Goal: Information Seeking & Learning: Compare options

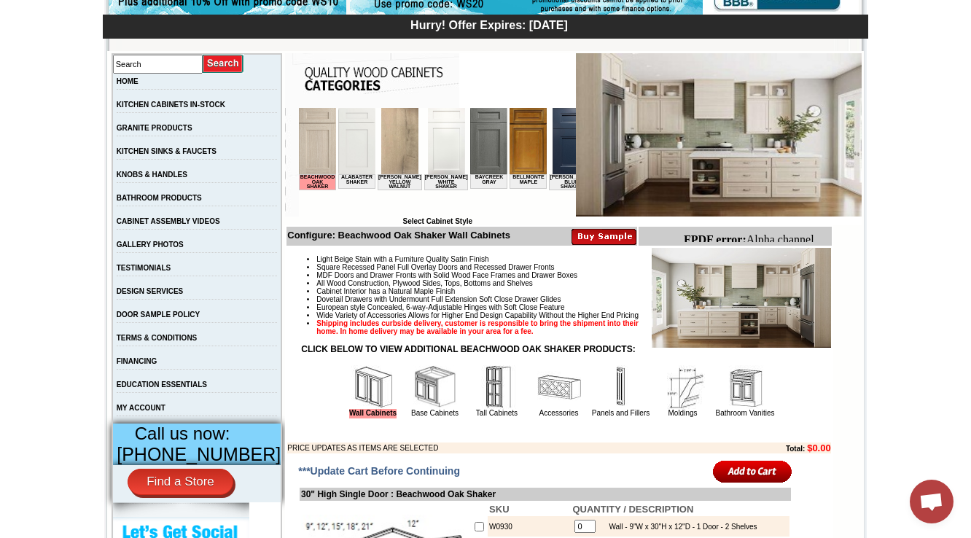
scroll to position [227, 0]
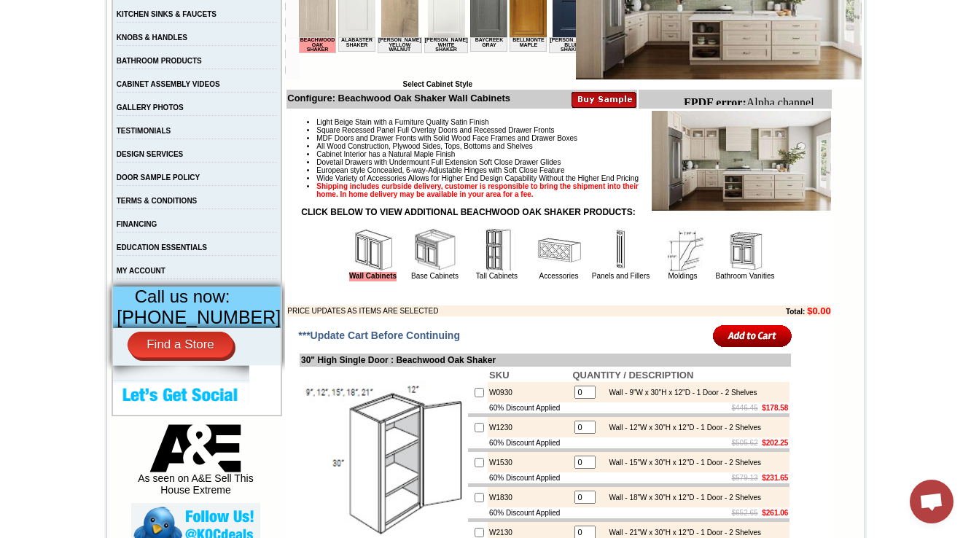
scroll to position [343, 0]
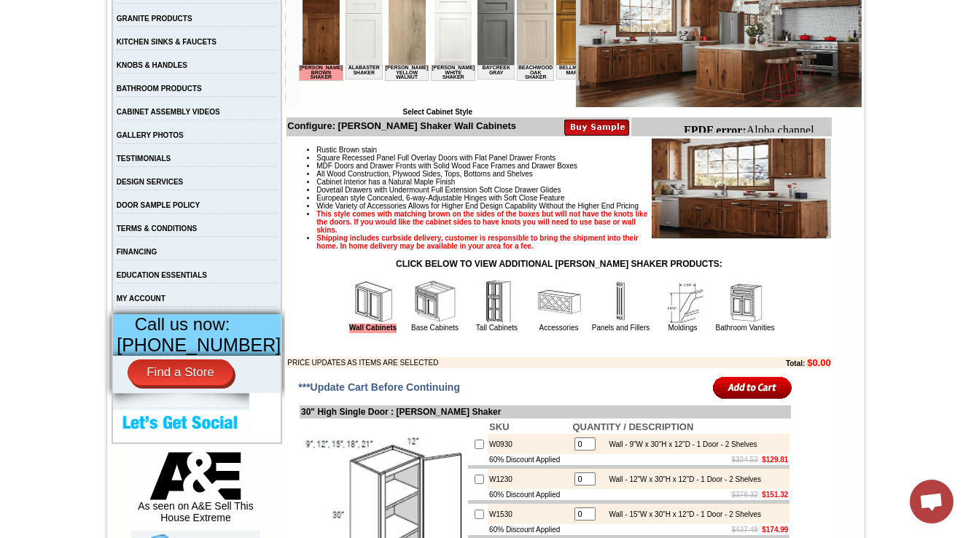
scroll to position [350, 0]
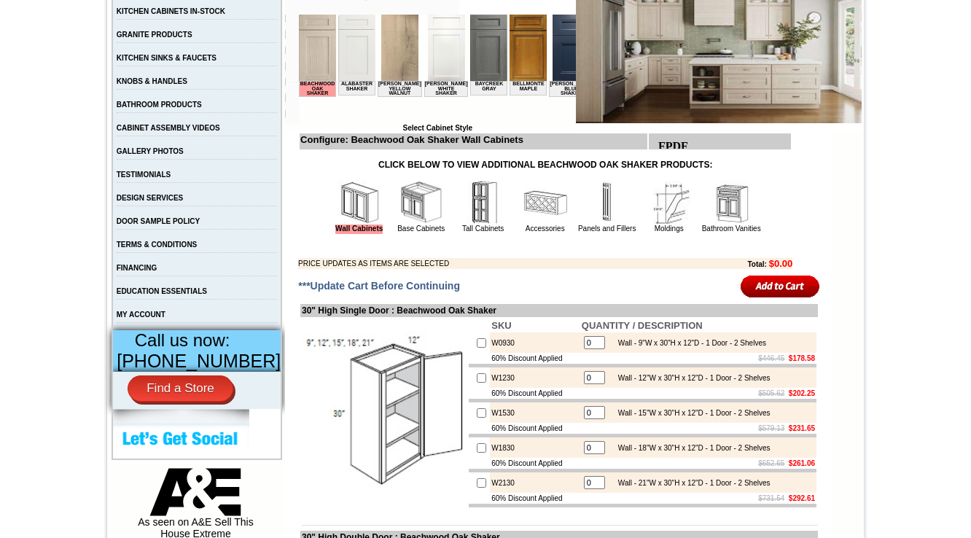
scroll to position [285, 0]
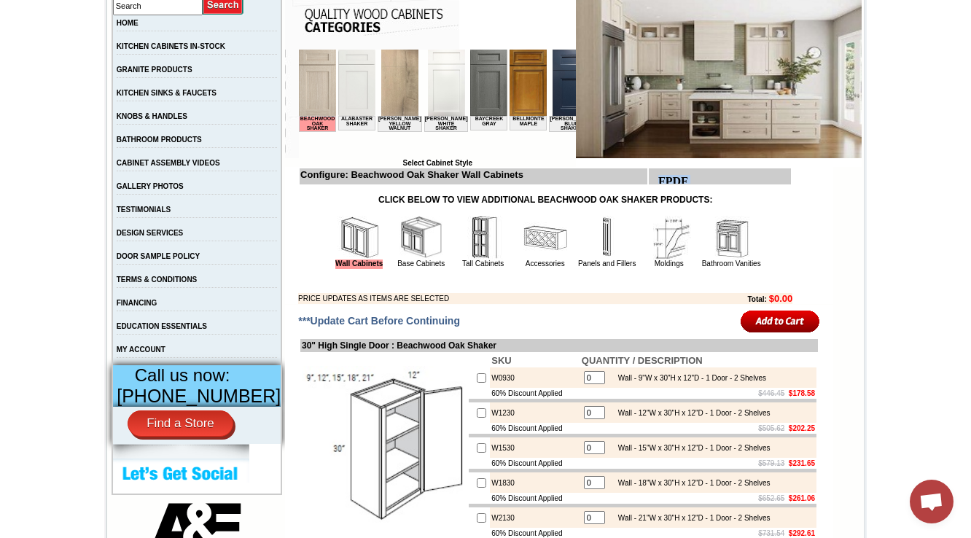
drag, startPoint x: 659, startPoint y: 178, endPoint x: 735, endPoint y: 176, distance: 75.8
click at [735, 176] on html "FPDF error: Image file has no extension and no type was specified:" at bounding box center [696, 214] width 87 height 90
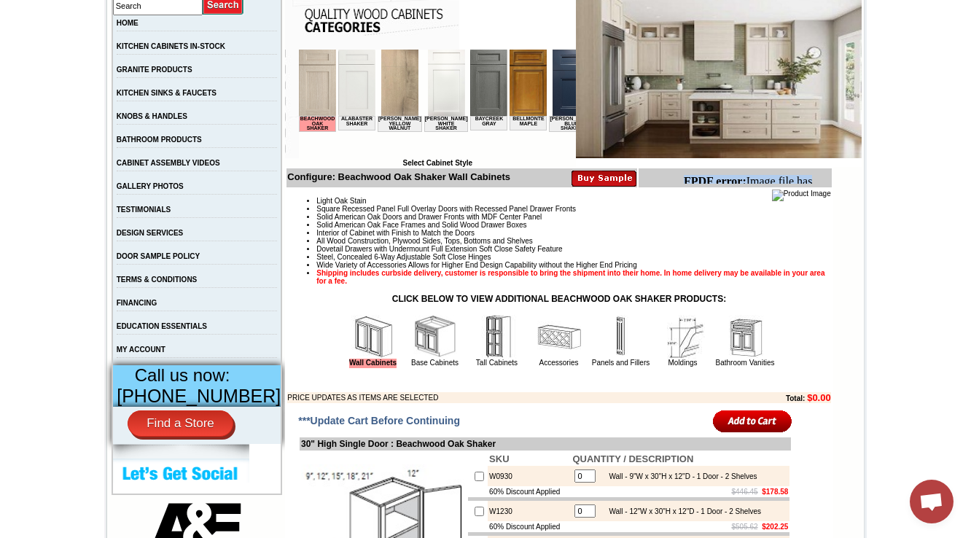
drag, startPoint x: 681, startPoint y: 181, endPoint x: 817, endPoint y: 179, distance: 135.6
click at [817, 179] on html "FPDF error: Image file has no extension and no type was specified: images/" at bounding box center [753, 194] width 153 height 51
copy body "FPDF error: Image file has"
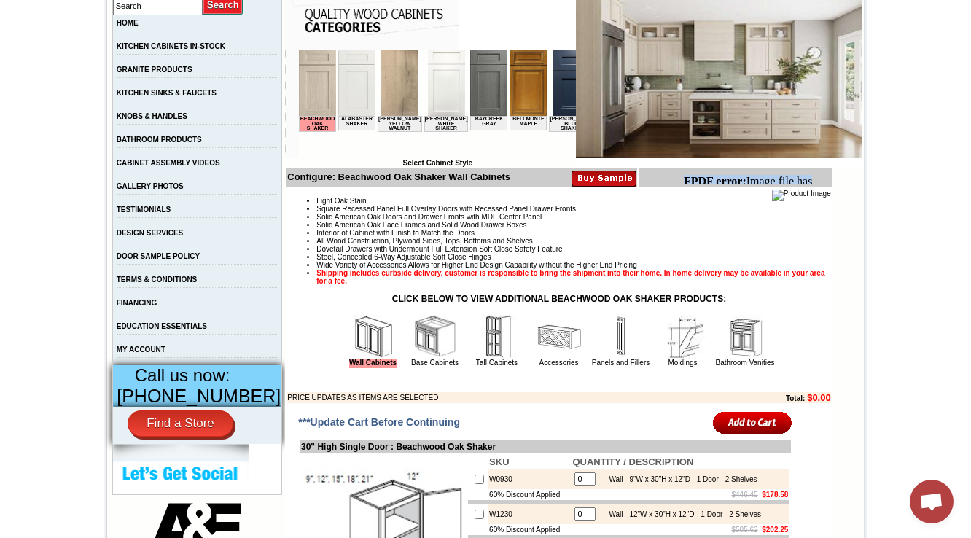
scroll to position [227, 0]
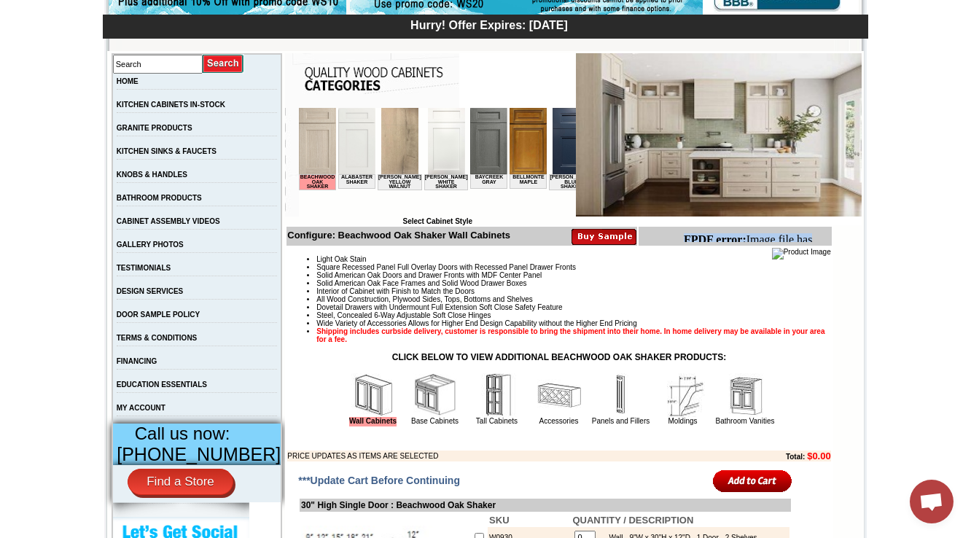
drag, startPoint x: 684, startPoint y: 239, endPoint x: 830, endPoint y: 234, distance: 145.9
click at [830, 234] on html "FPDF error: Image file has no extension and no type was specified: images/" at bounding box center [753, 252] width 153 height 51
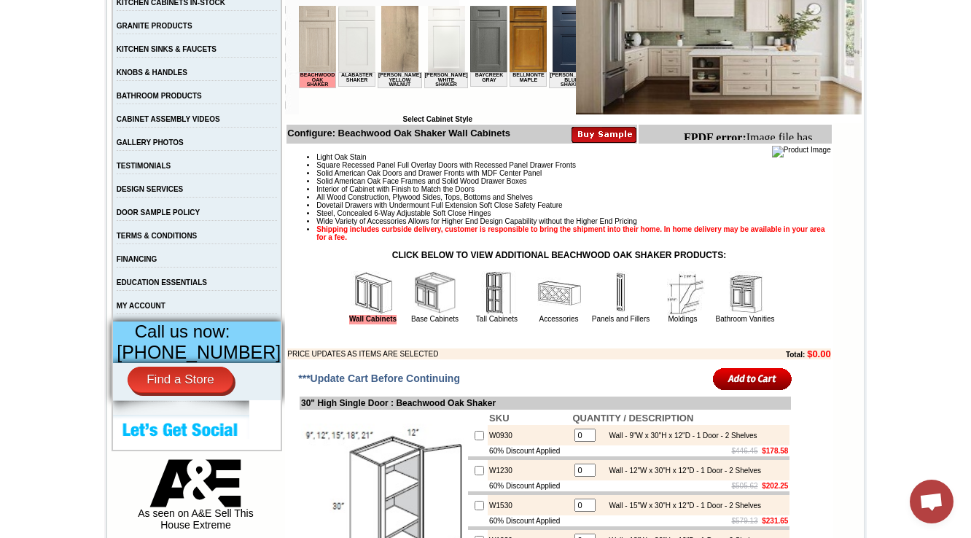
scroll to position [285, 0]
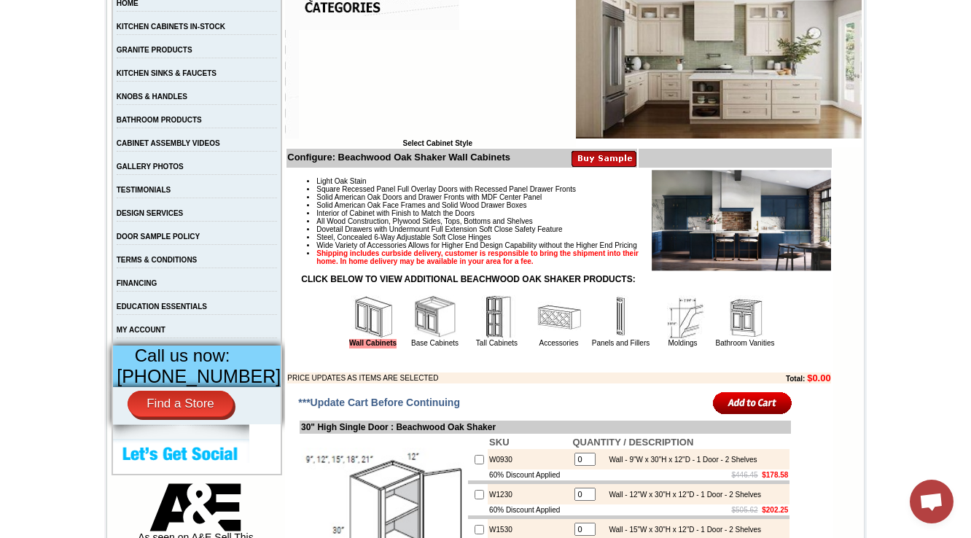
scroll to position [292, 0]
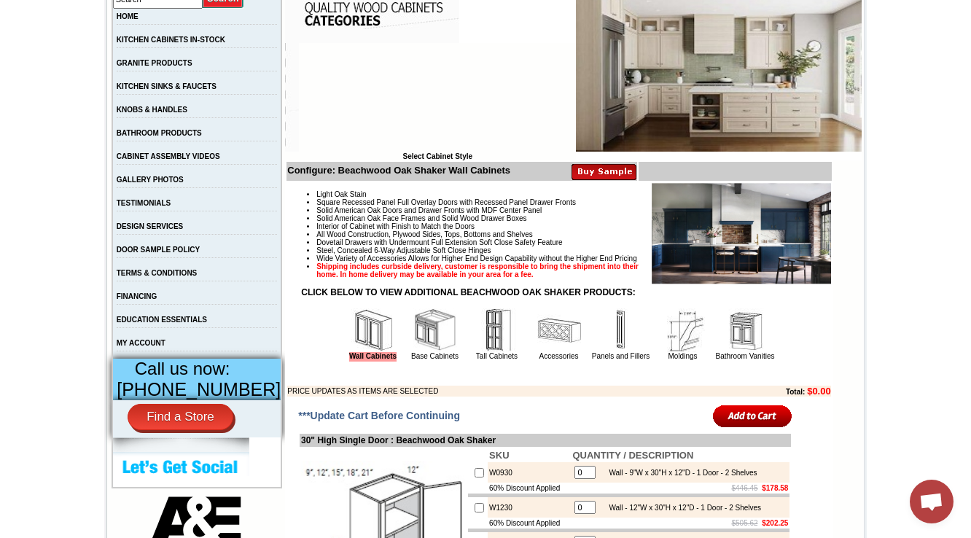
click at [678, 177] on iframe at bounding box center [754, 170] width 153 height 15
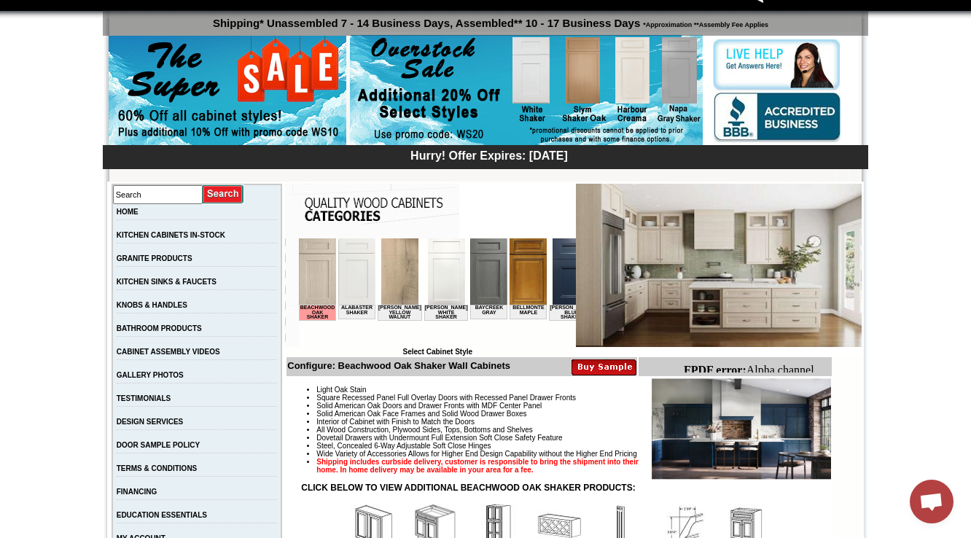
scroll to position [117, 0]
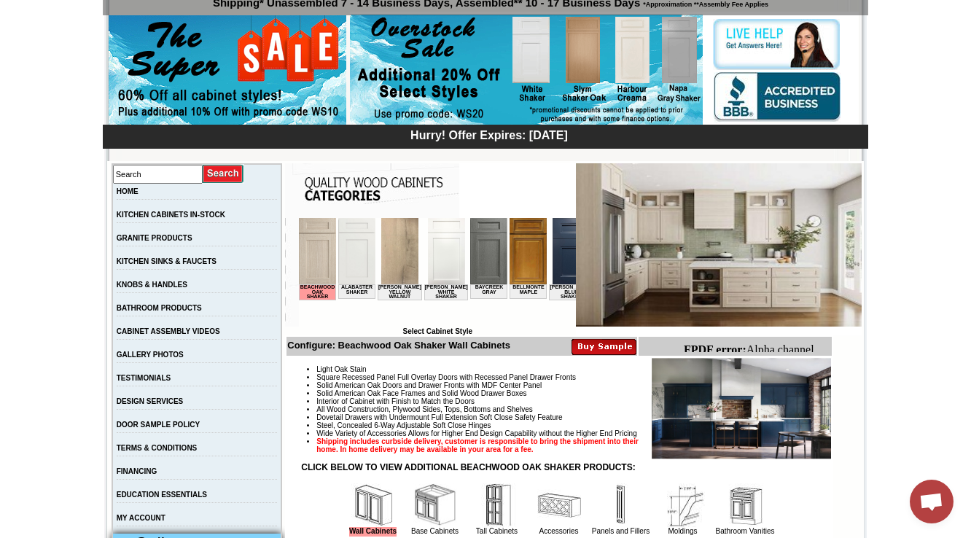
click at [751, 348] on body "FPDF error: Alpha channel not supported: images/WDC2412_JSI_1.4.jpg.png" at bounding box center [753, 362] width 141 height 39
drag, startPoint x: 1417, startPoint y: 690, endPoint x: 749, endPoint y: 350, distance: 749.6
click at [784, 348] on body "FPDF error: Alpha channel not supported: images/WDC2412_JSI_1.4.jpg.png" at bounding box center [753, 362] width 141 height 39
drag, startPoint x: 809, startPoint y: 346, endPoint x: 703, endPoint y: 346, distance: 106.4
click at [703, 346] on body "FPDF error: Alpha channel not supported: images/WDC2412_JSI_1.4.jpg.png" at bounding box center [753, 362] width 141 height 39
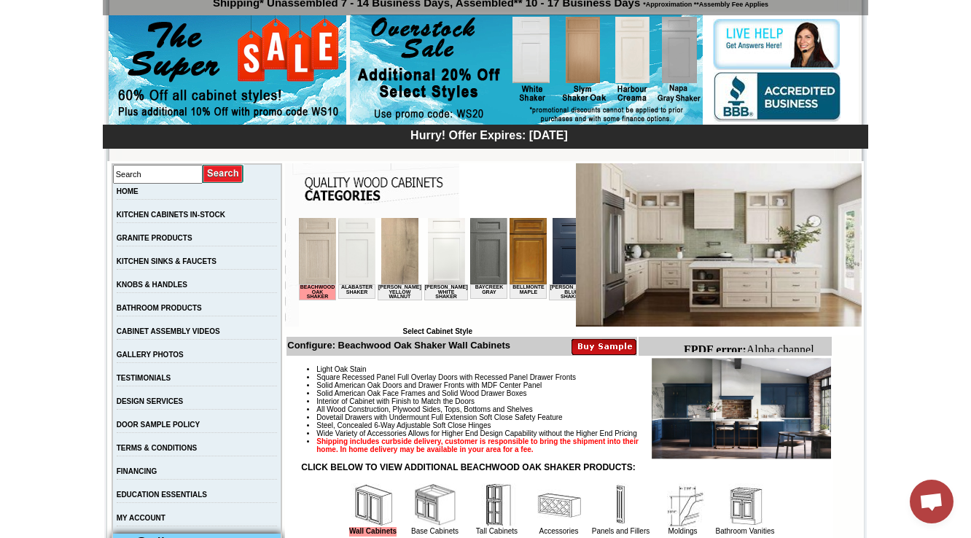
click at [697, 348] on b "FPDF error:" at bounding box center [714, 349] width 63 height 12
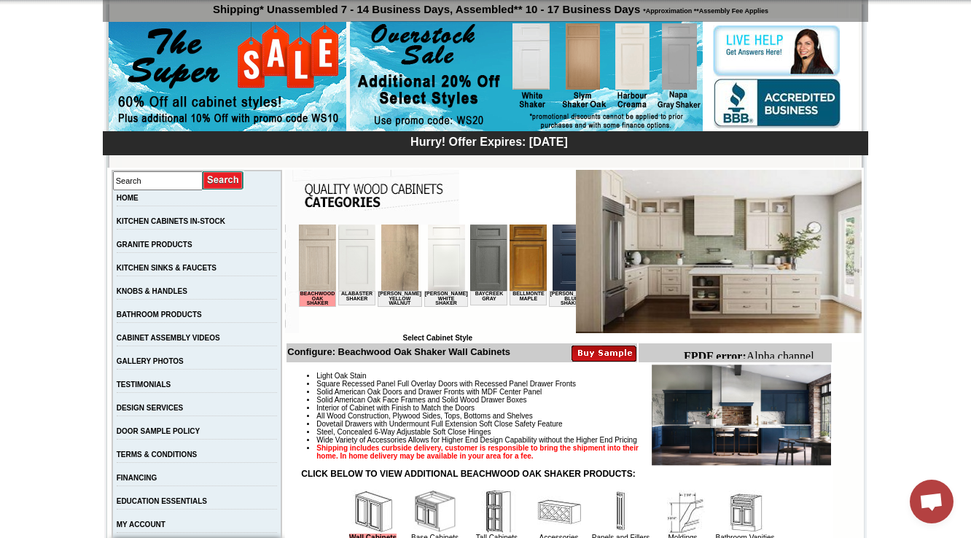
click at [691, 350] on b "FPDF error:" at bounding box center [714, 356] width 63 height 12
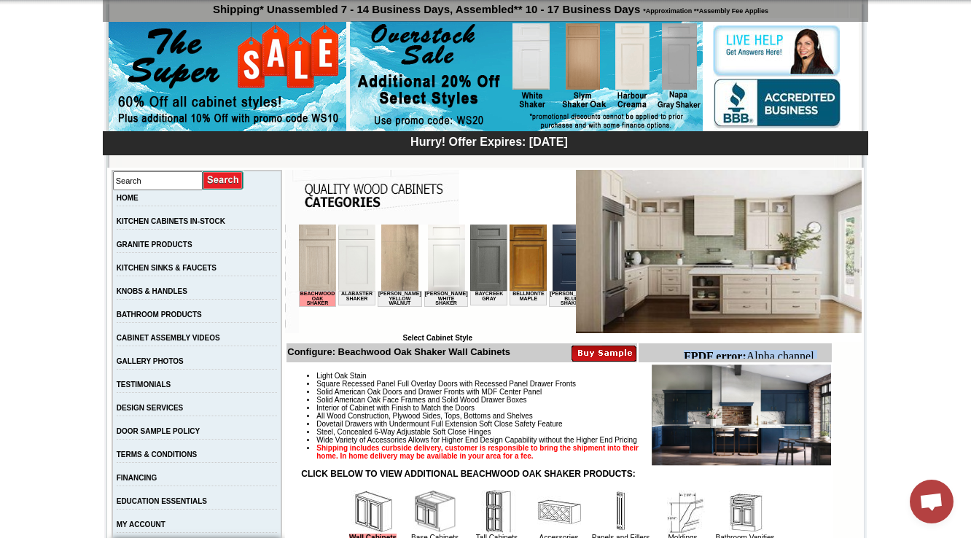
click at [691, 350] on b "FPDF error:" at bounding box center [714, 356] width 63 height 12
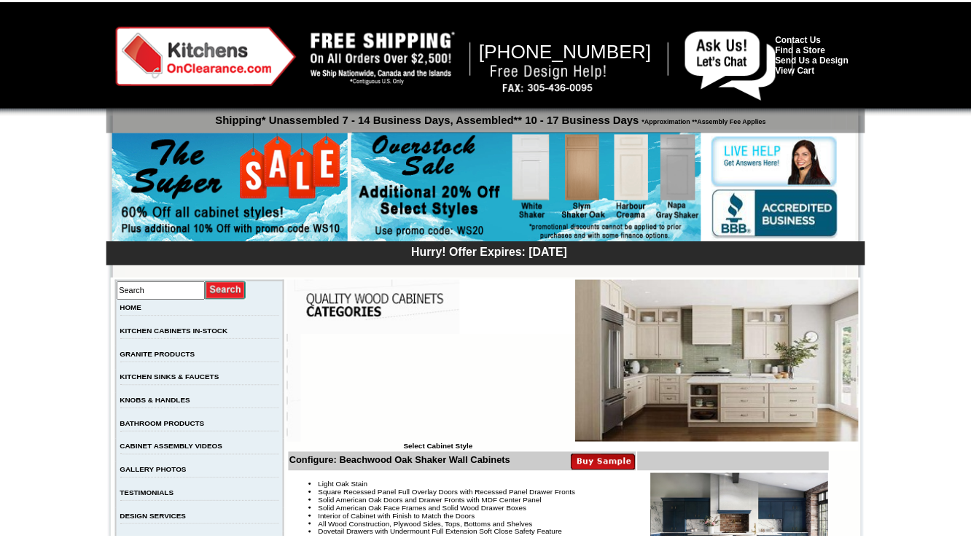
scroll to position [143, 0]
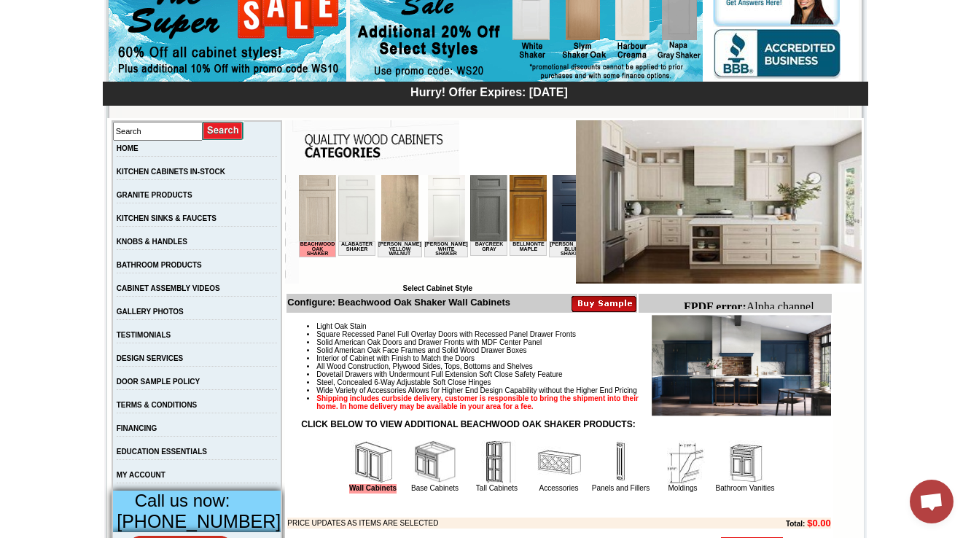
scroll to position [235, 0]
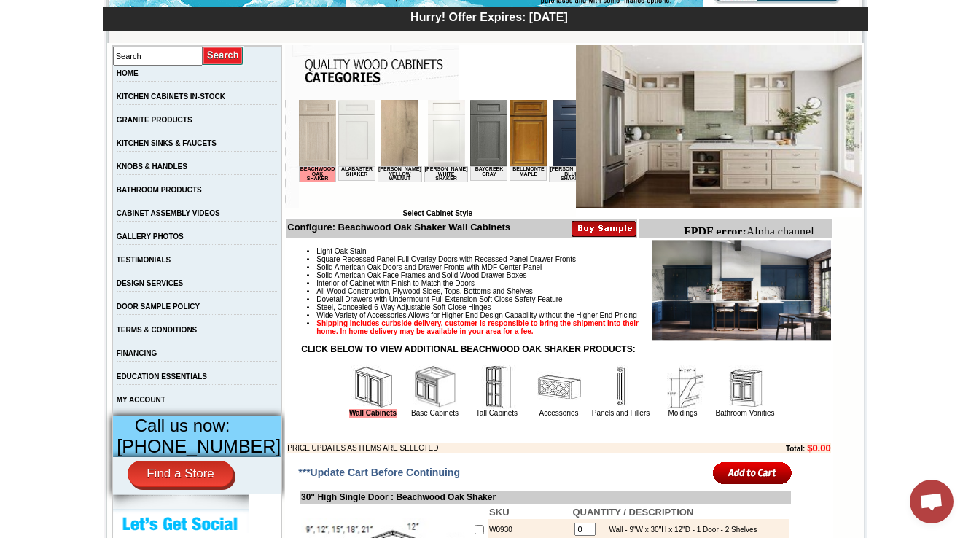
click at [753, 231] on body "FPDF error: Alpha channel not supported: images/WDC2412_JSI_1.4.jpg.png" at bounding box center [753, 244] width 141 height 39
click at [323, 140] on img at bounding box center [317, 133] width 37 height 66
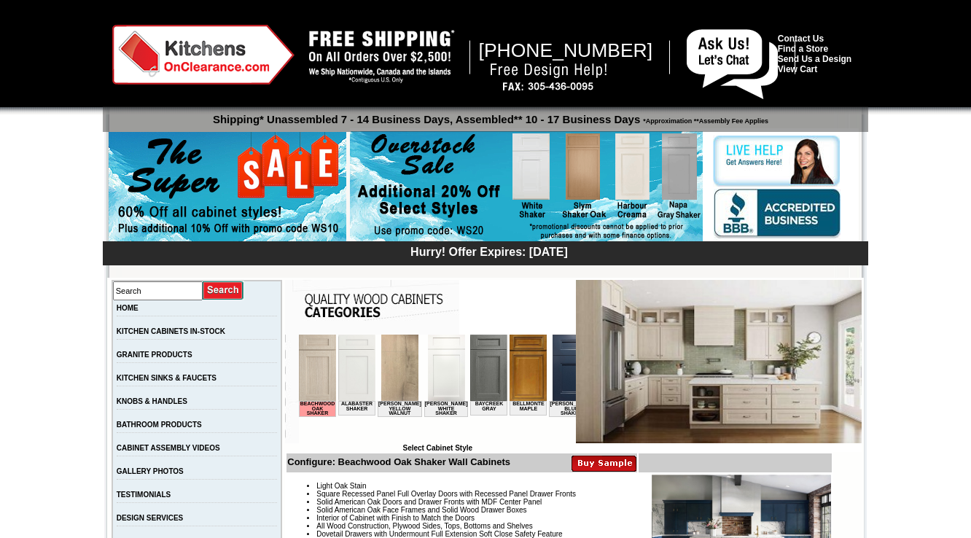
click at [355, 351] on img at bounding box center [356, 368] width 37 height 66
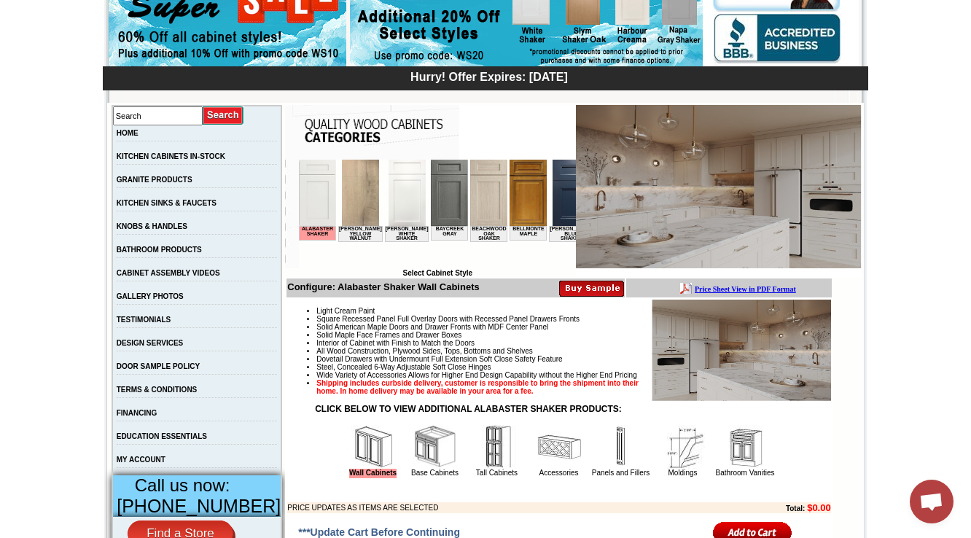
click at [480, 204] on img at bounding box center [488, 193] width 37 height 66
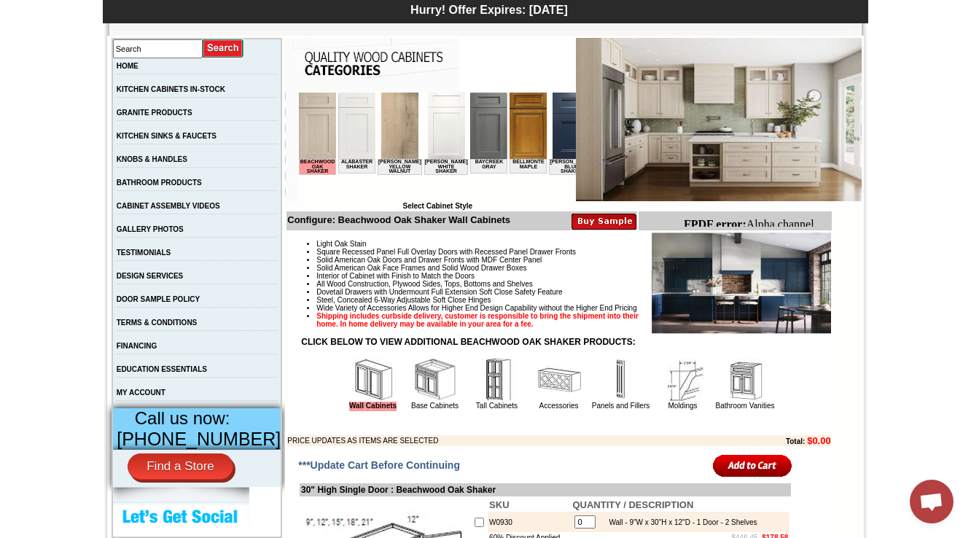
scroll to position [233, 0]
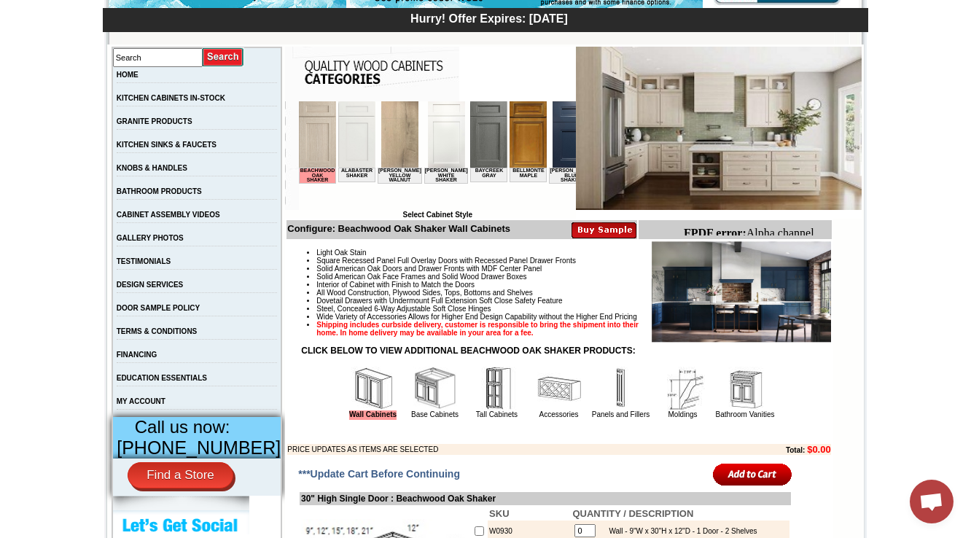
drag, startPoint x: 1348, startPoint y: 448, endPoint x: 1384, endPoint y: 442, distance: 36.2
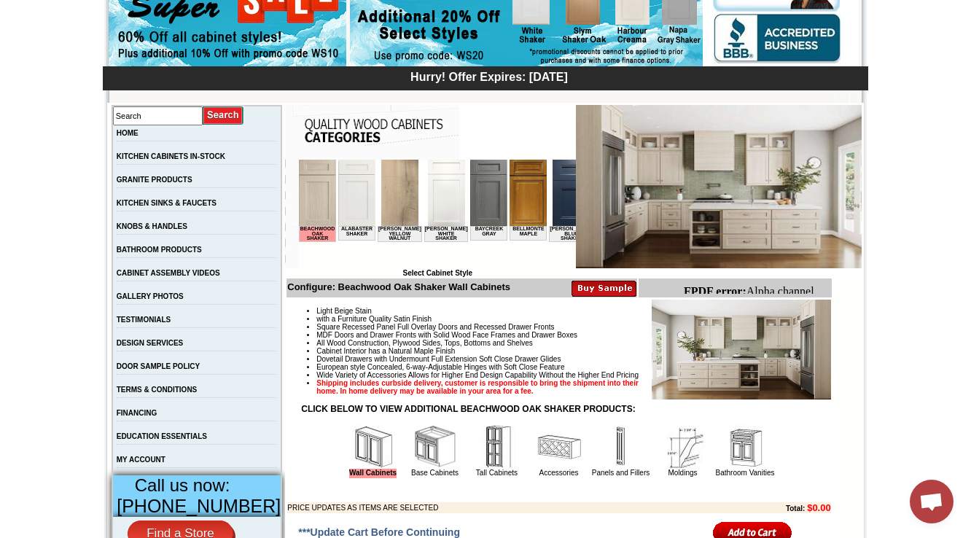
scroll to position [175, 0]
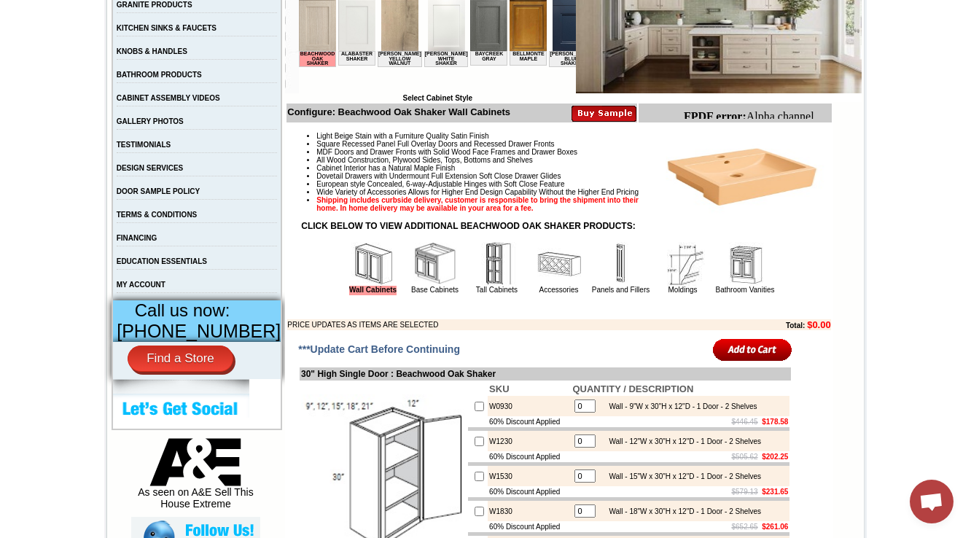
scroll to position [117, 0]
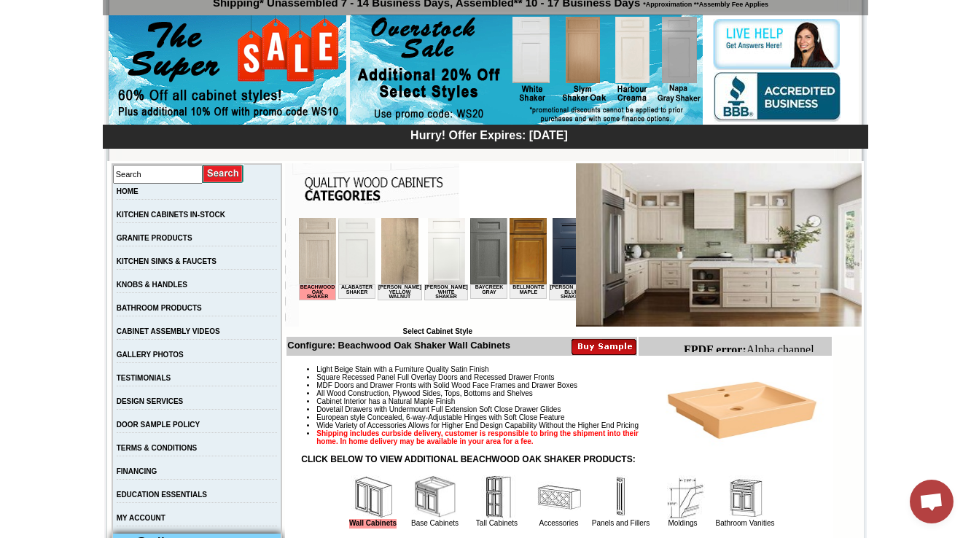
click at [748, 421] on img at bounding box center [741, 408] width 179 height 100
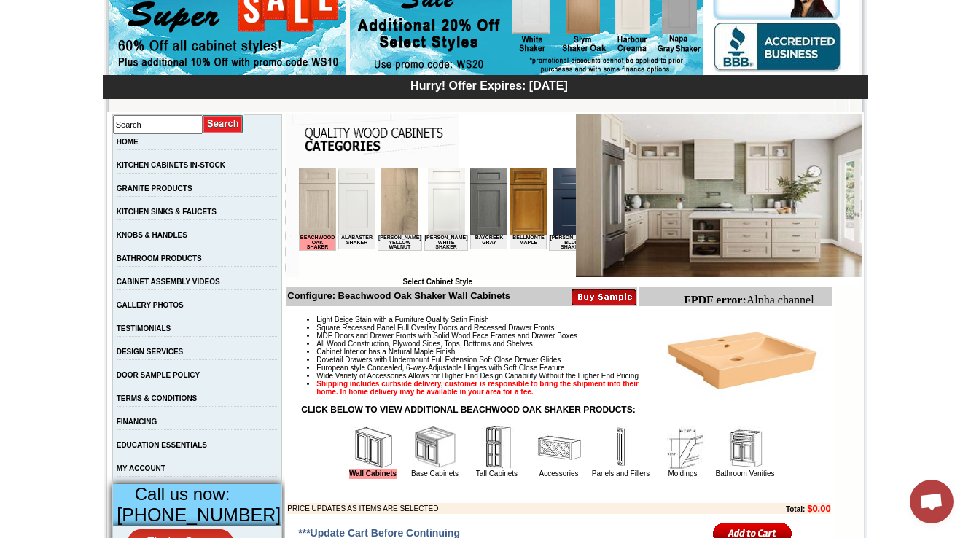
scroll to position [292, 0]
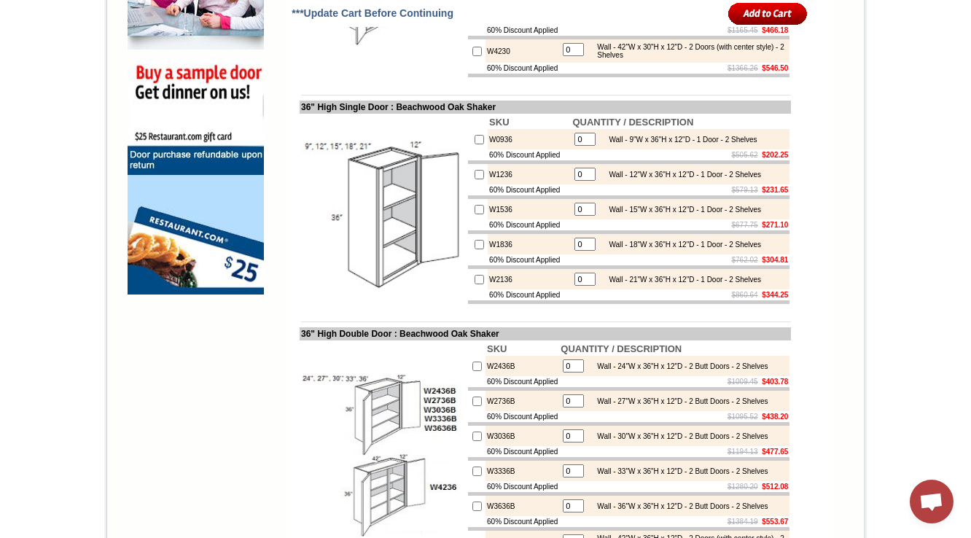
scroll to position [1283, 0]
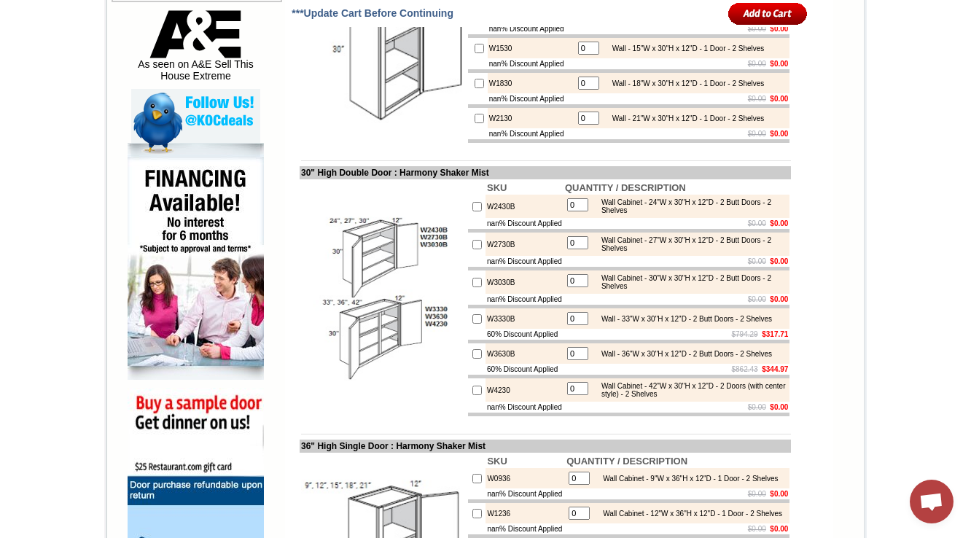
scroll to position [1050, 0]
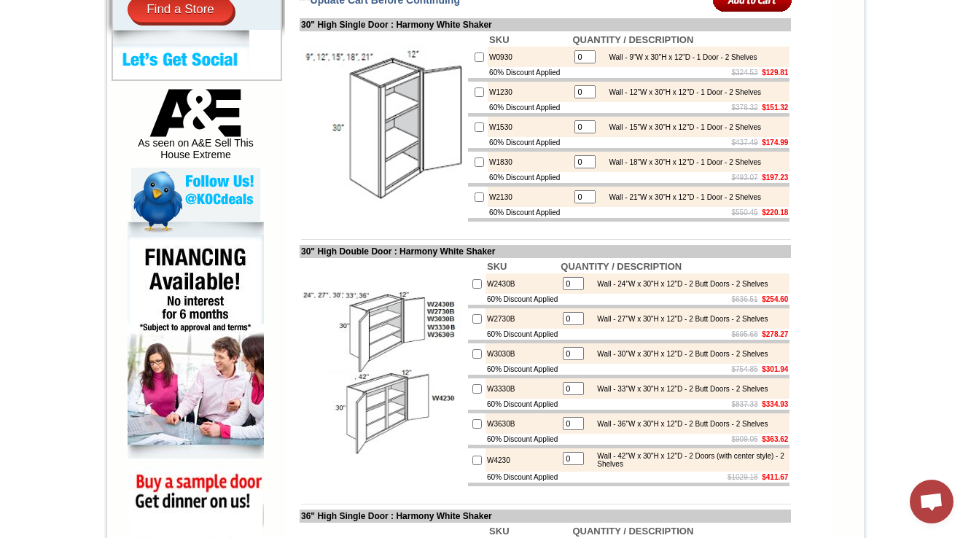
scroll to position [700, 0]
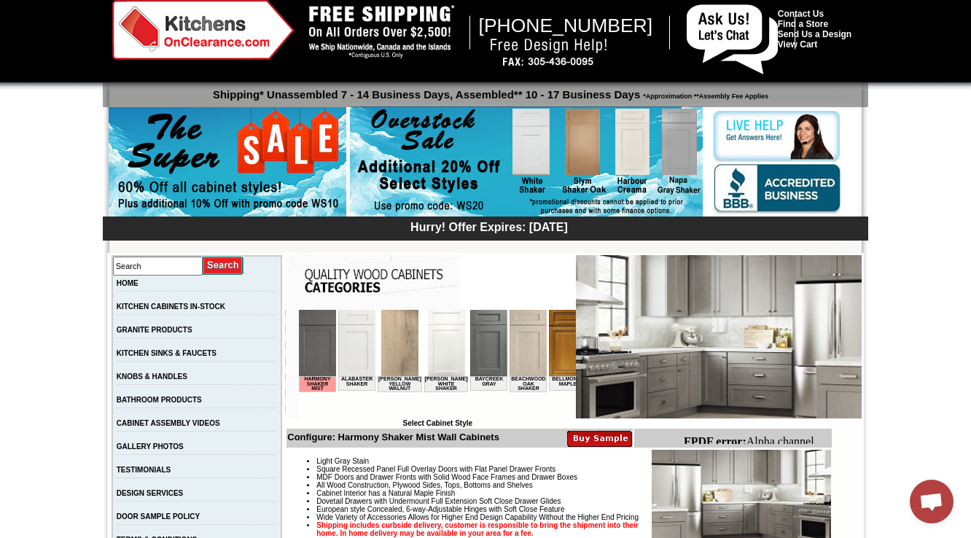
scroll to position [433, 0]
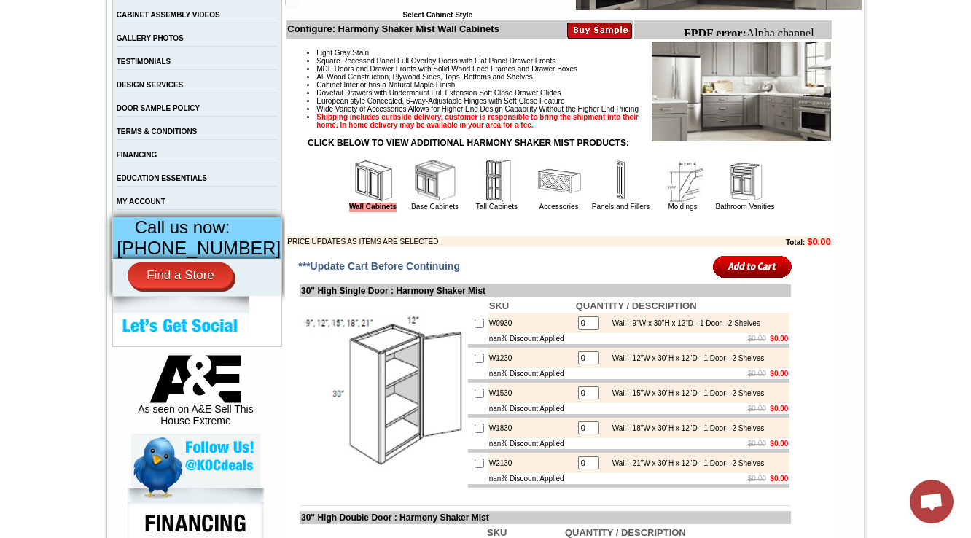
click at [420, 203] on img at bounding box center [435, 181] width 44 height 44
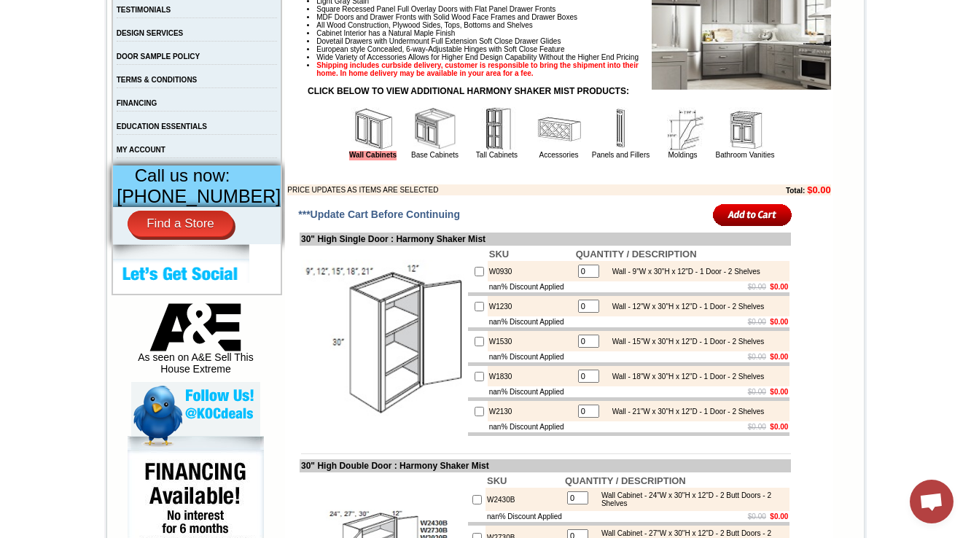
scroll to position [491, 0]
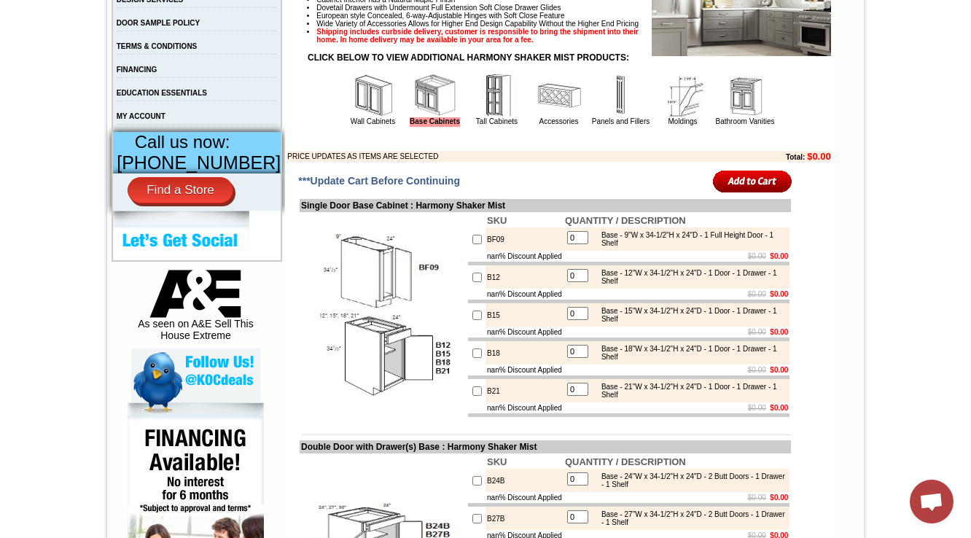
scroll to position [525, 0]
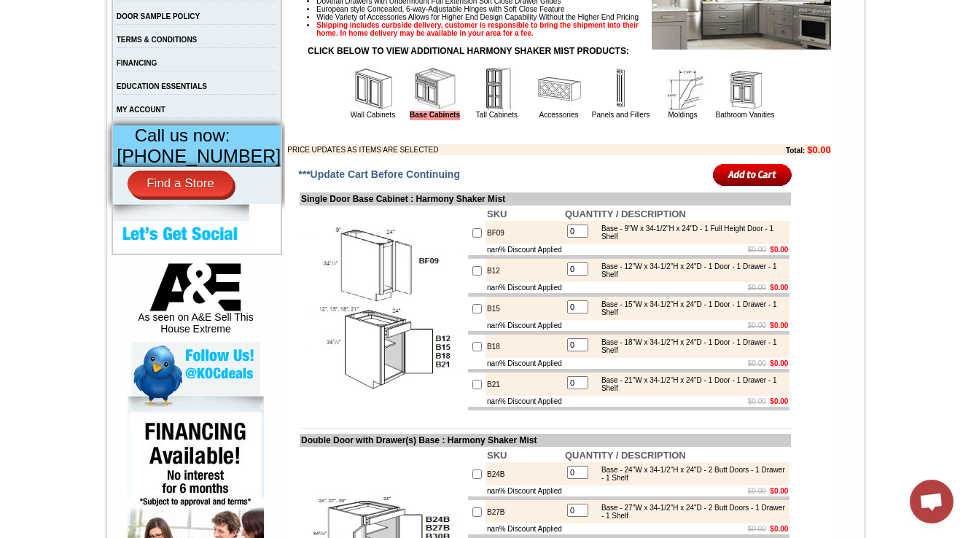
click at [360, 111] on img at bounding box center [373, 89] width 44 height 44
click at [714, 120] on td "Bathroom Vanities" at bounding box center [745, 93] width 62 height 55
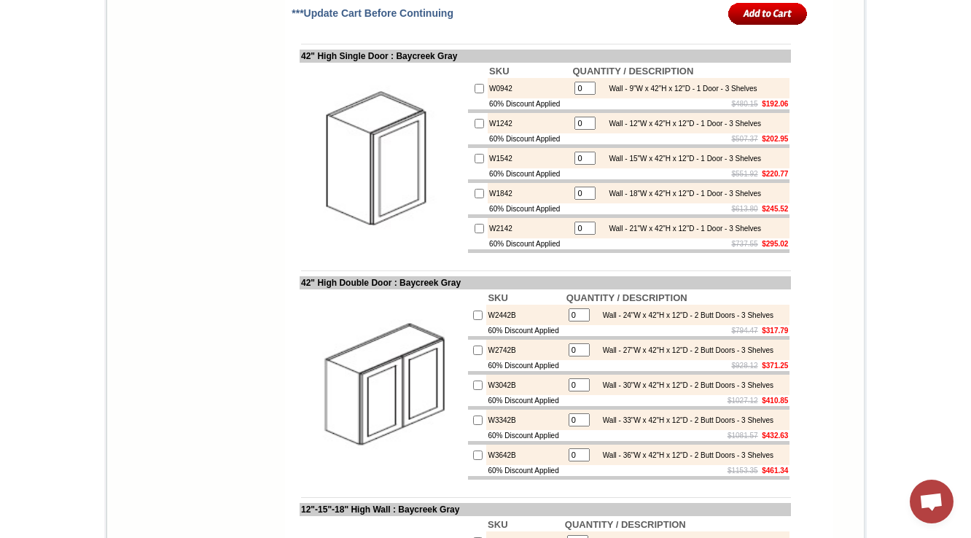
scroll to position [1691, 0]
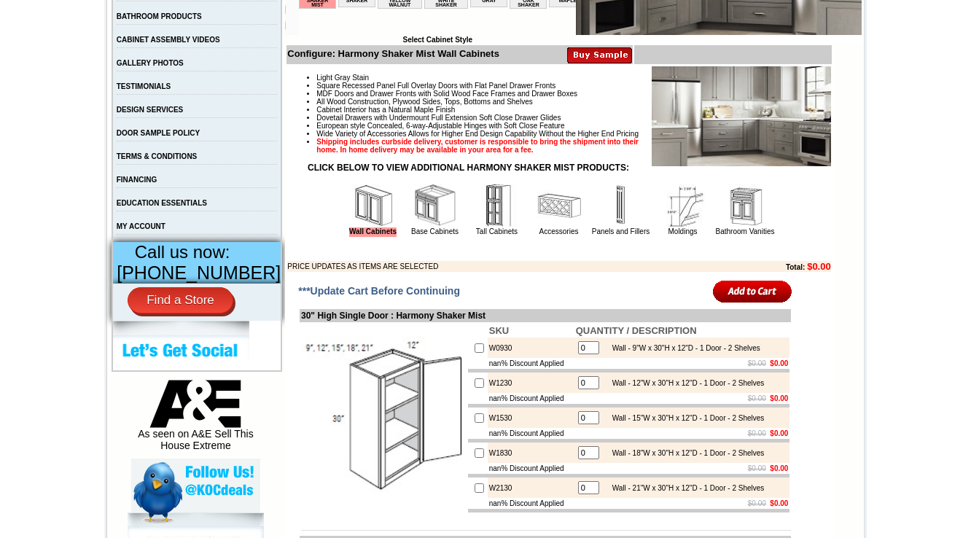
click at [730, 227] on img at bounding box center [745, 206] width 44 height 44
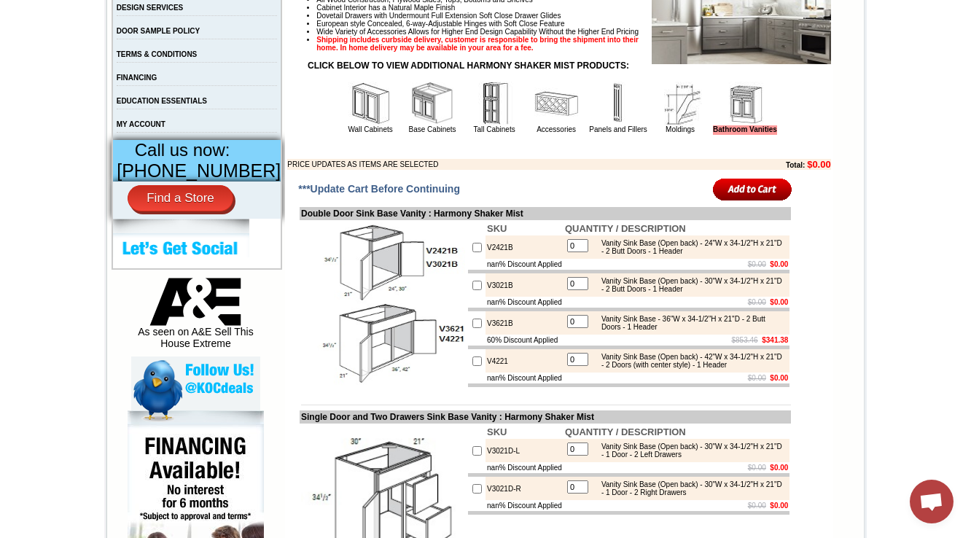
scroll to position [408, 0]
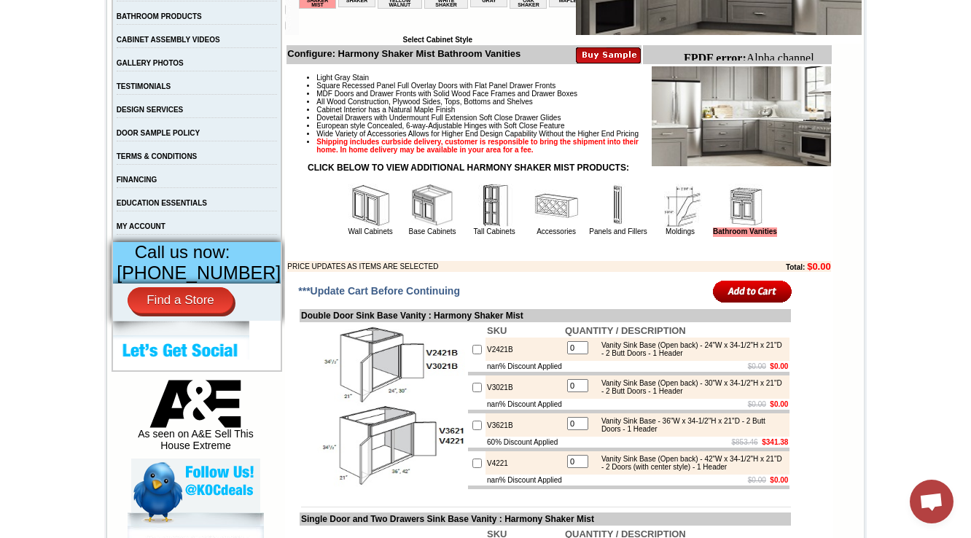
click at [366, 227] on img at bounding box center [370, 206] width 44 height 44
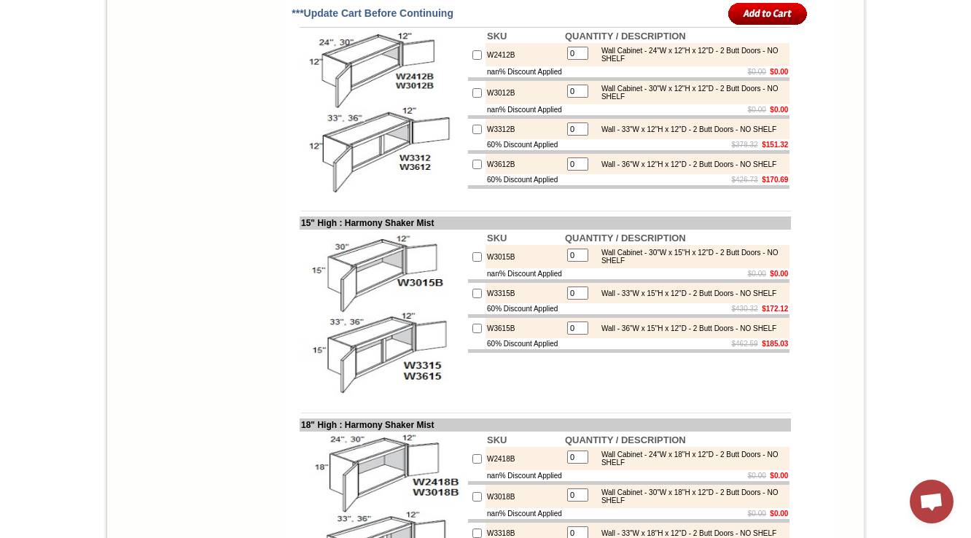
scroll to position [1983, 0]
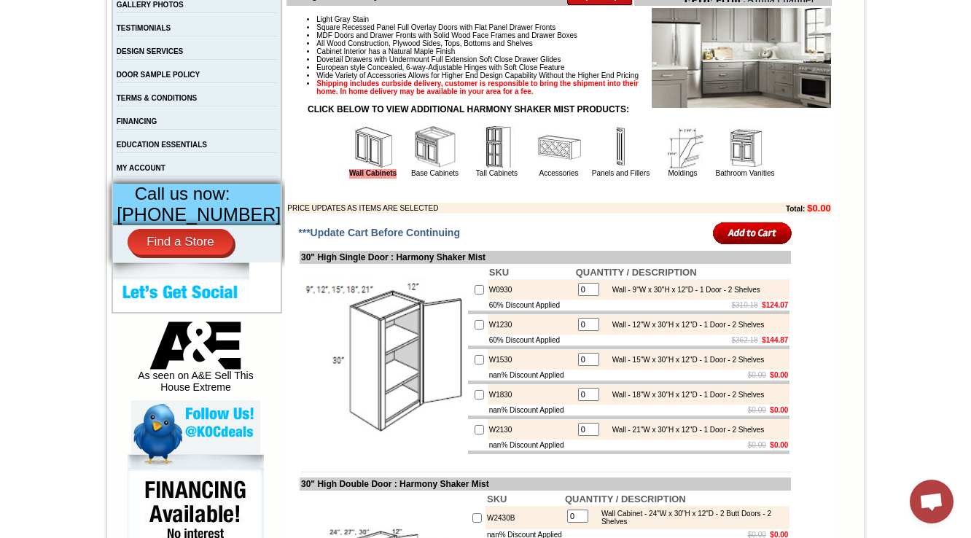
scroll to position [758, 0]
